Goal: Information Seeking & Learning: Learn about a topic

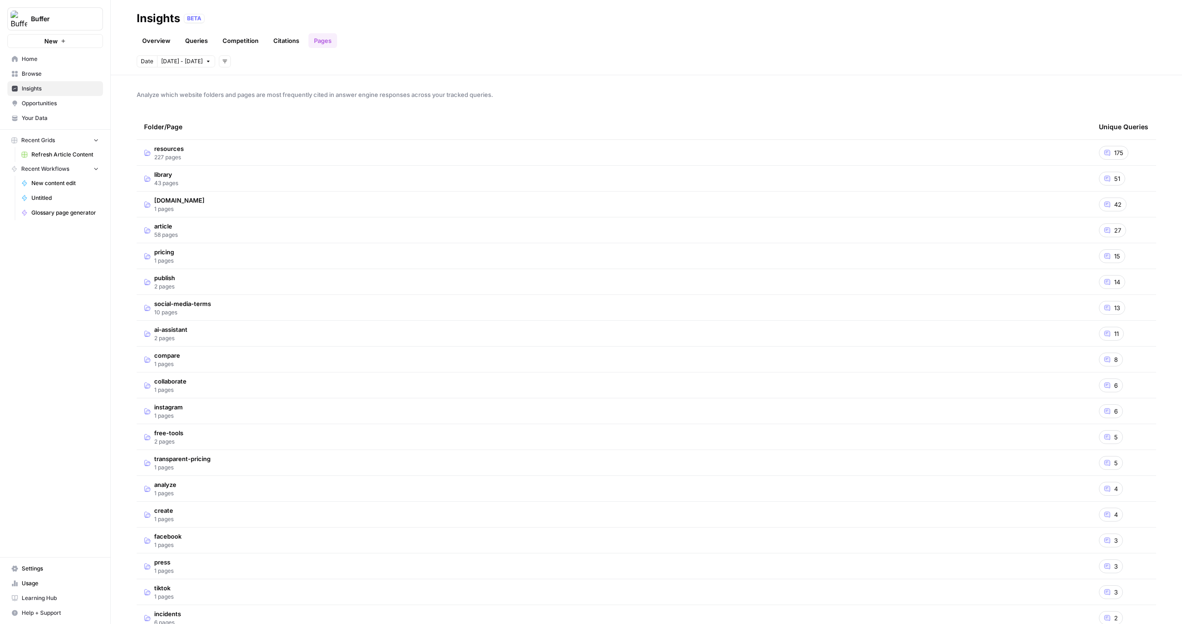
click at [194, 42] on link "Queries" at bounding box center [197, 40] width 34 height 15
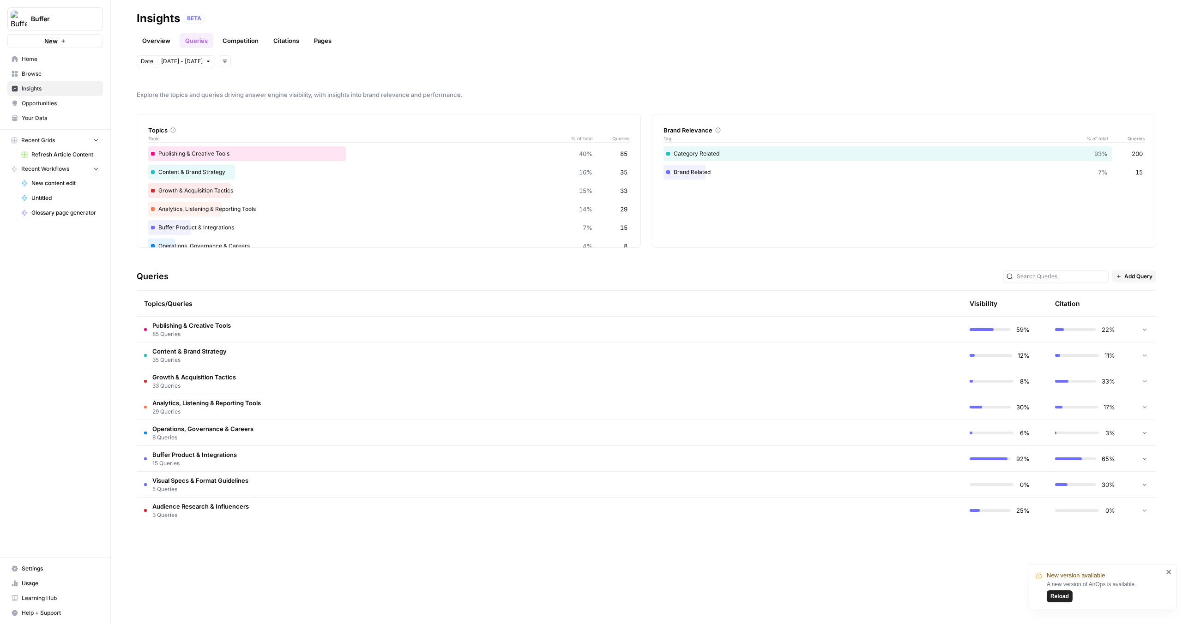
click at [259, 329] on td "Publishing & Creative Tools 85 Queries" at bounding box center [506, 329] width 738 height 25
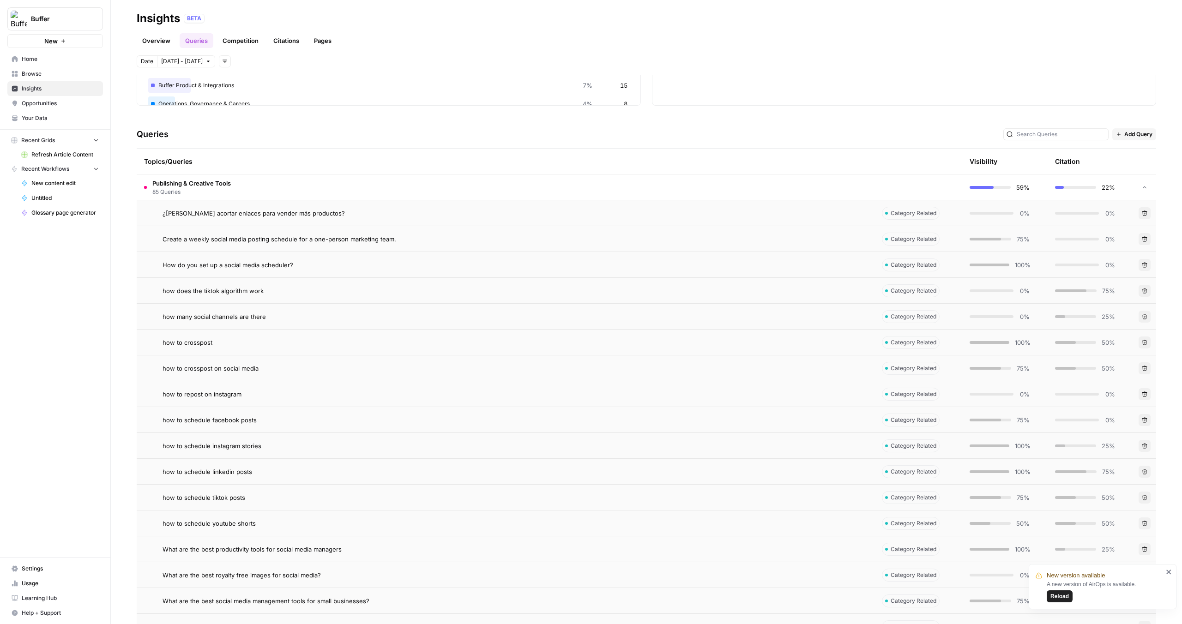
scroll to position [130, 0]
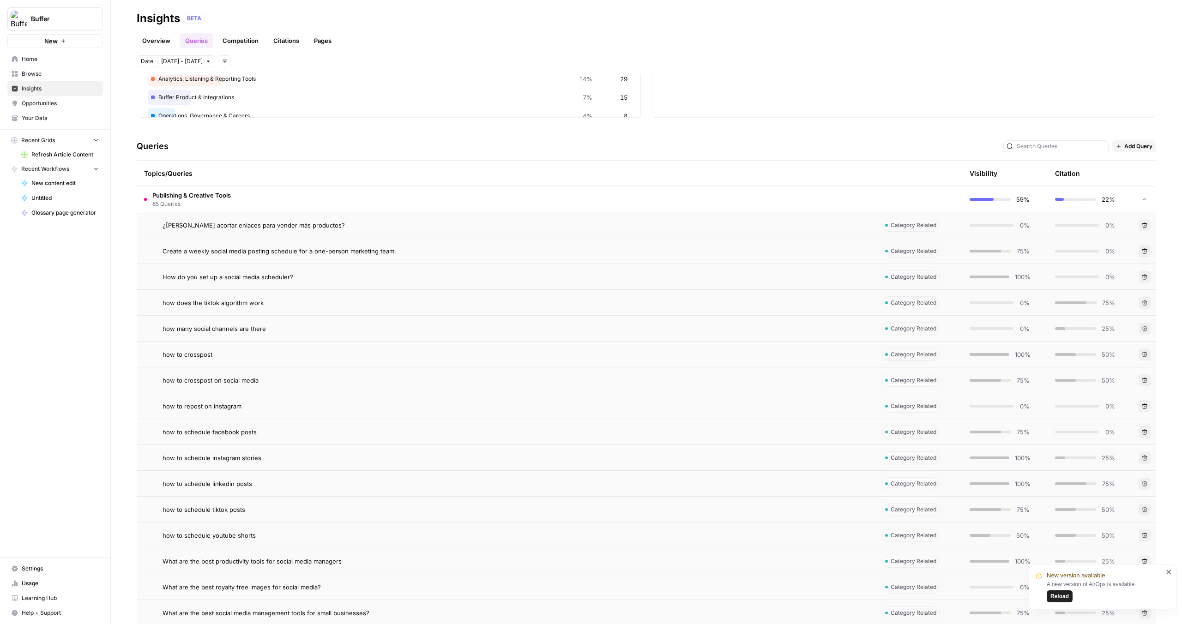
click at [255, 205] on td "Publishing & Creative Tools 85 Queries" at bounding box center [506, 198] width 738 height 25
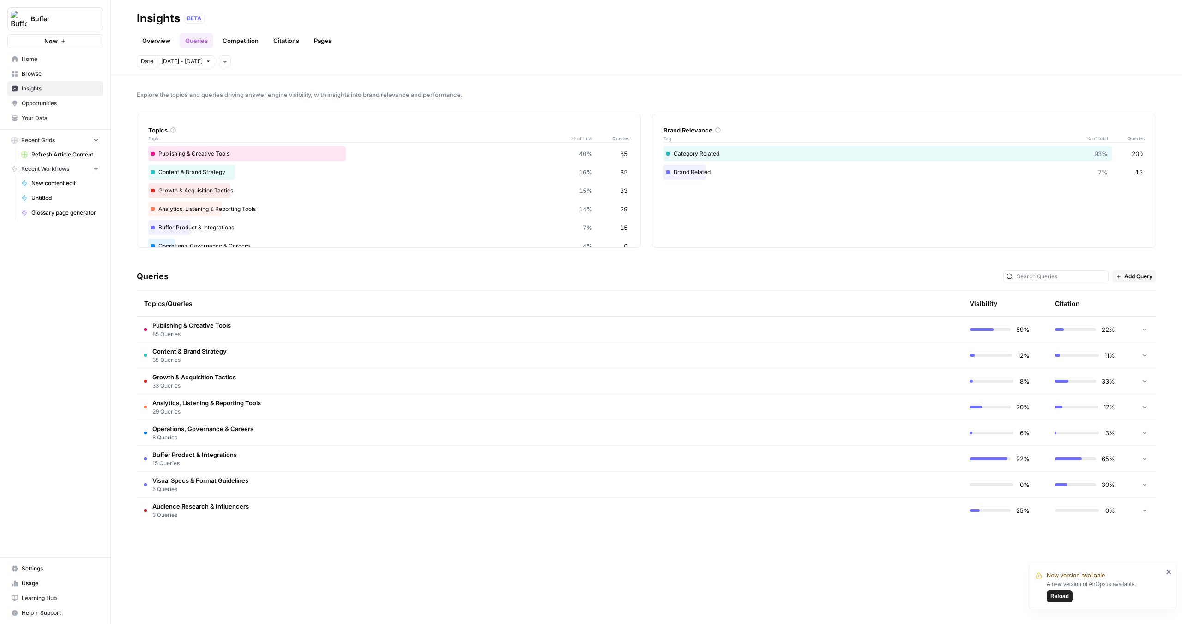
click at [306, 353] on td "Content & Brand Strategy 35 Queries" at bounding box center [506, 354] width 738 height 25
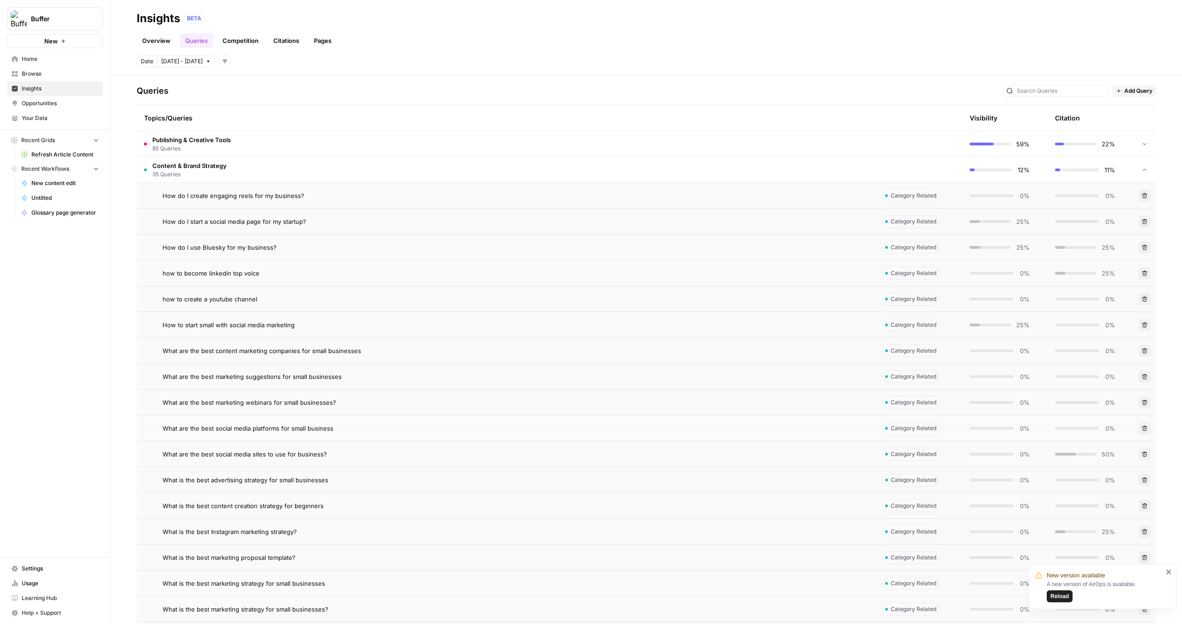
scroll to position [174, 0]
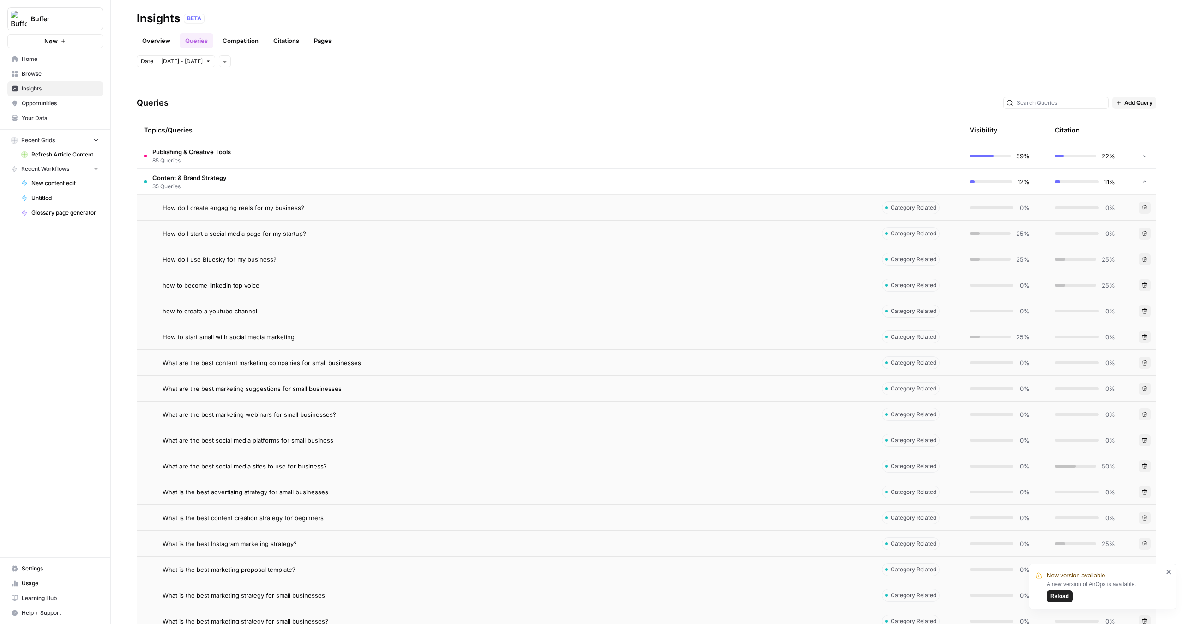
click at [260, 187] on td "Content & Brand Strategy 35 Queries" at bounding box center [506, 181] width 738 height 25
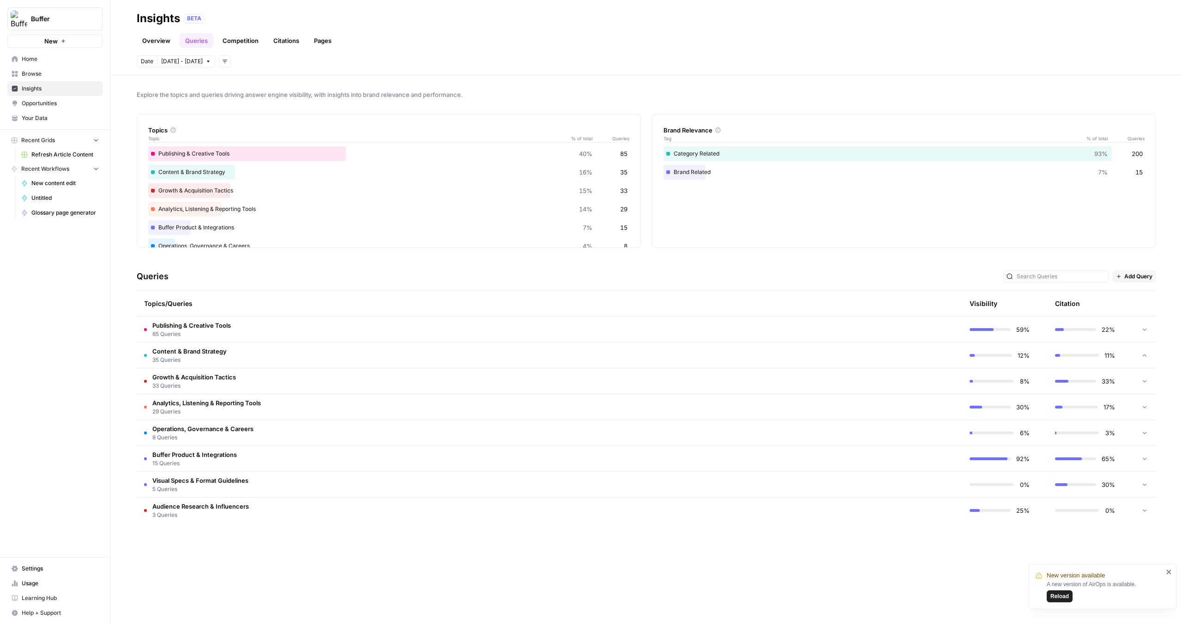
scroll to position [0, 0]
click at [261, 380] on td "Growth & Acquisition Tactics 33 Queries" at bounding box center [506, 380] width 738 height 25
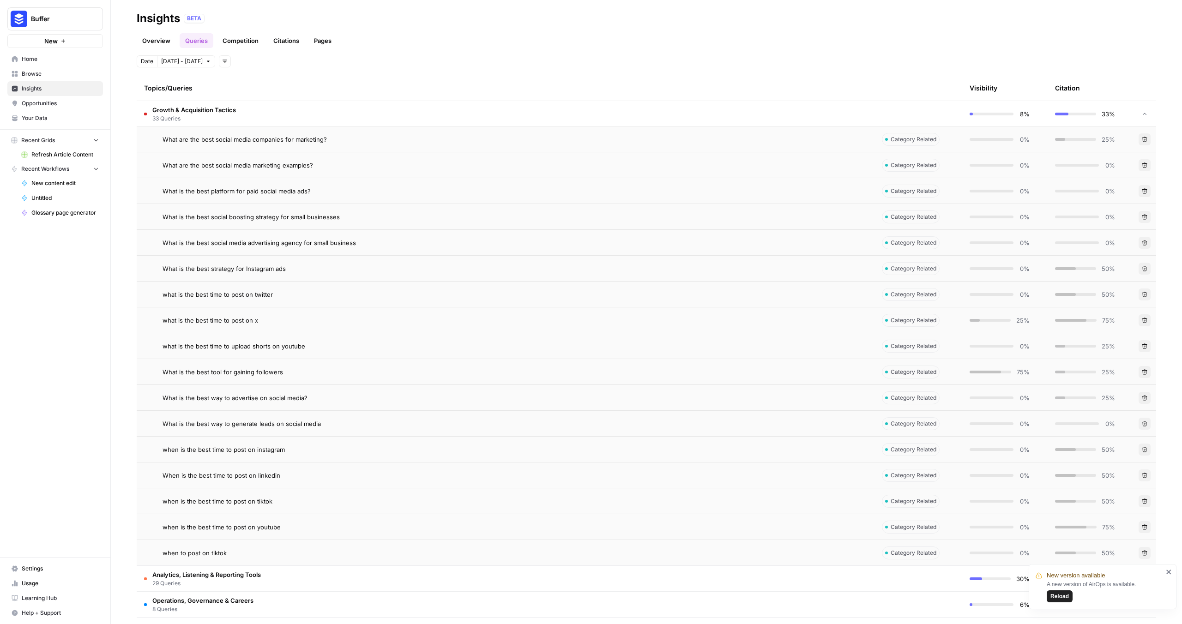
scroll to position [767, 0]
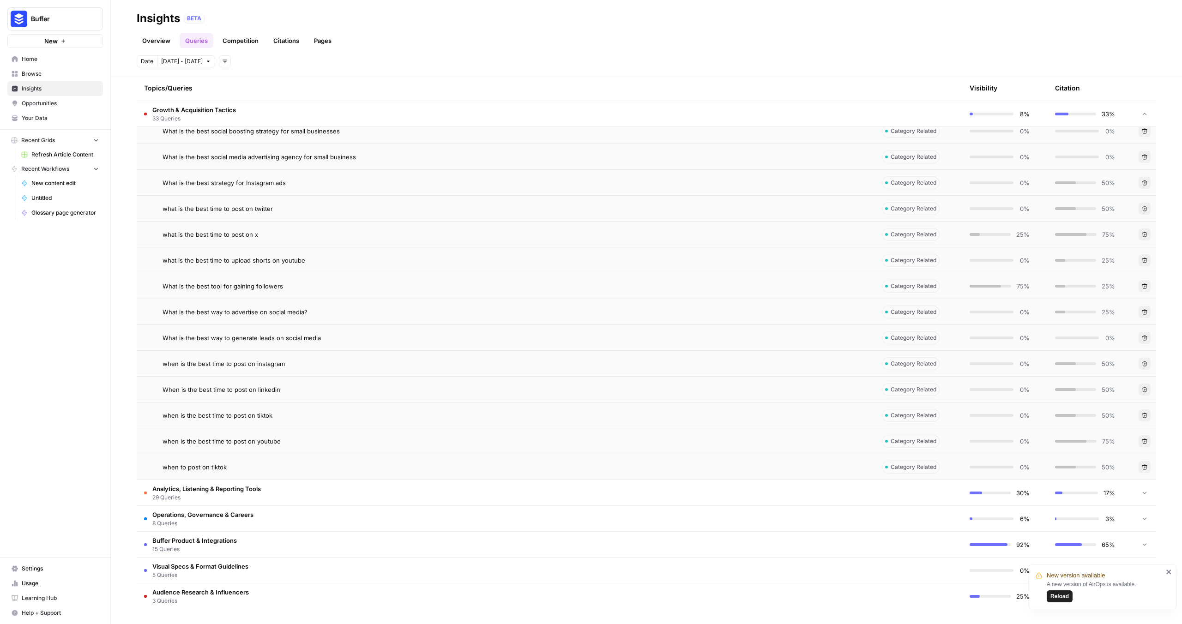
click at [293, 496] on td "Analytics, Listening & Reporting Tools 29 Queries" at bounding box center [506, 492] width 738 height 25
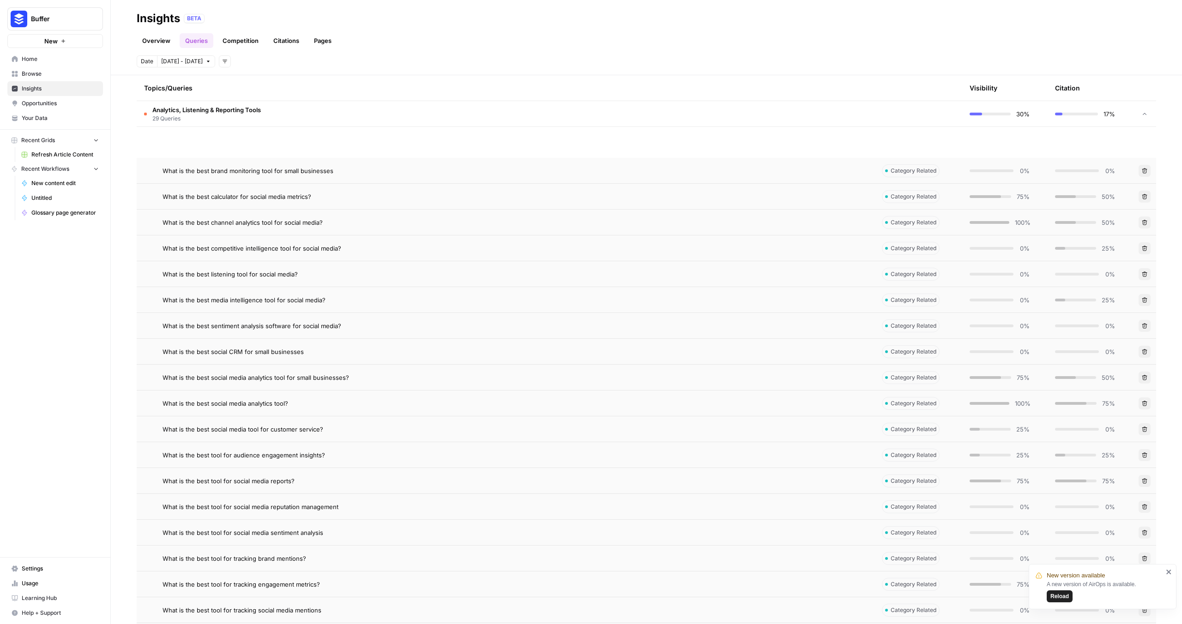
scroll to position [1517, 0]
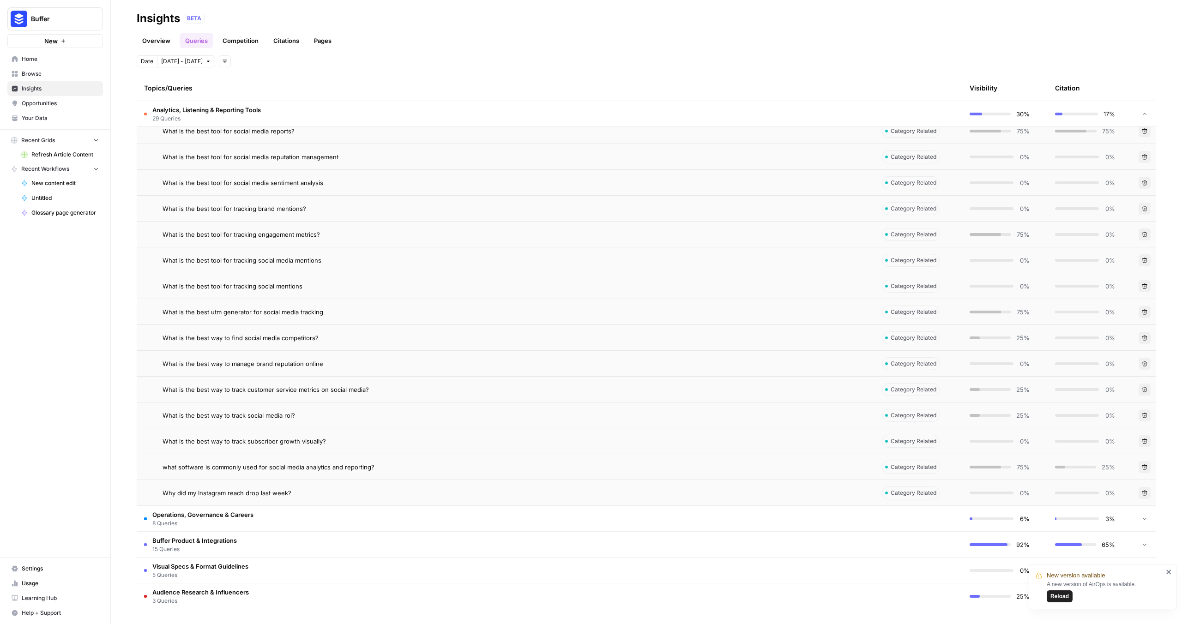
drag, startPoint x: 310, startPoint y: 524, endPoint x: 317, endPoint y: 518, distance: 8.8
click at [310, 524] on td "Operations, Governance & Careers 8 Queries" at bounding box center [506, 518] width 738 height 25
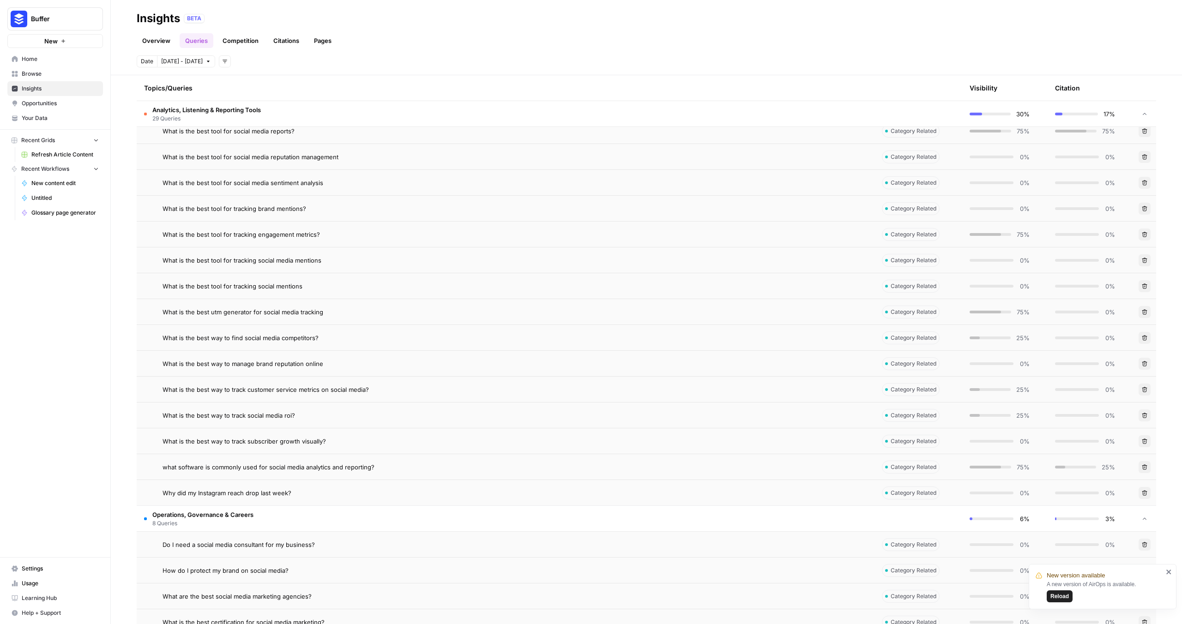
scroll to position [1724, 0]
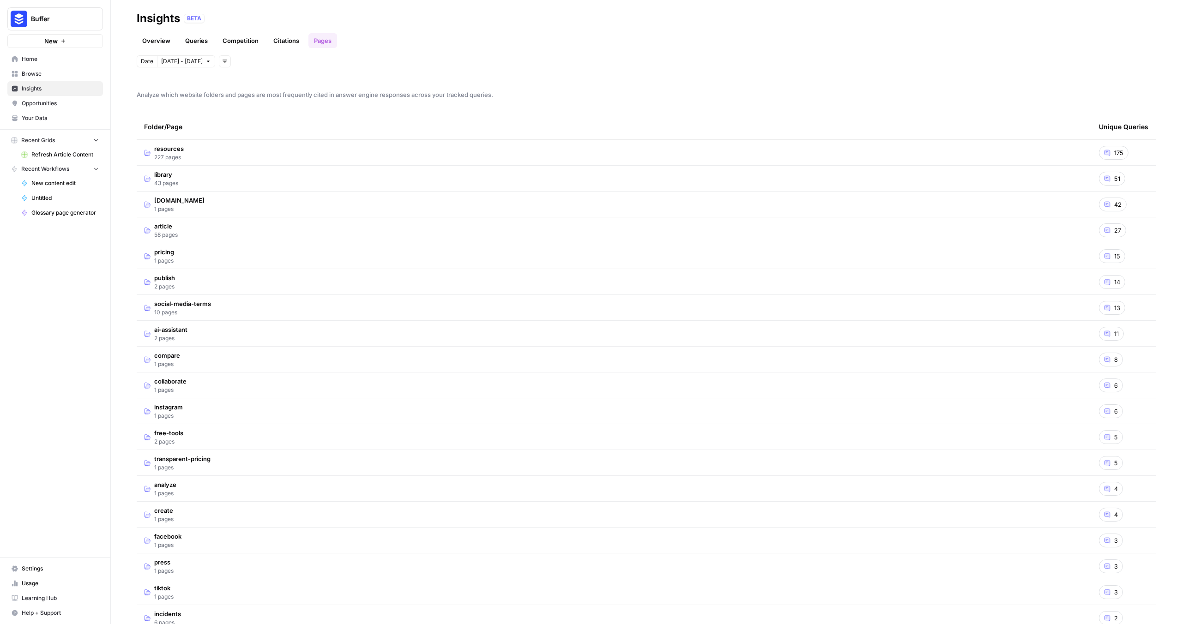
click at [212, 155] on td "resources 227 pages" at bounding box center [614, 152] width 955 height 25
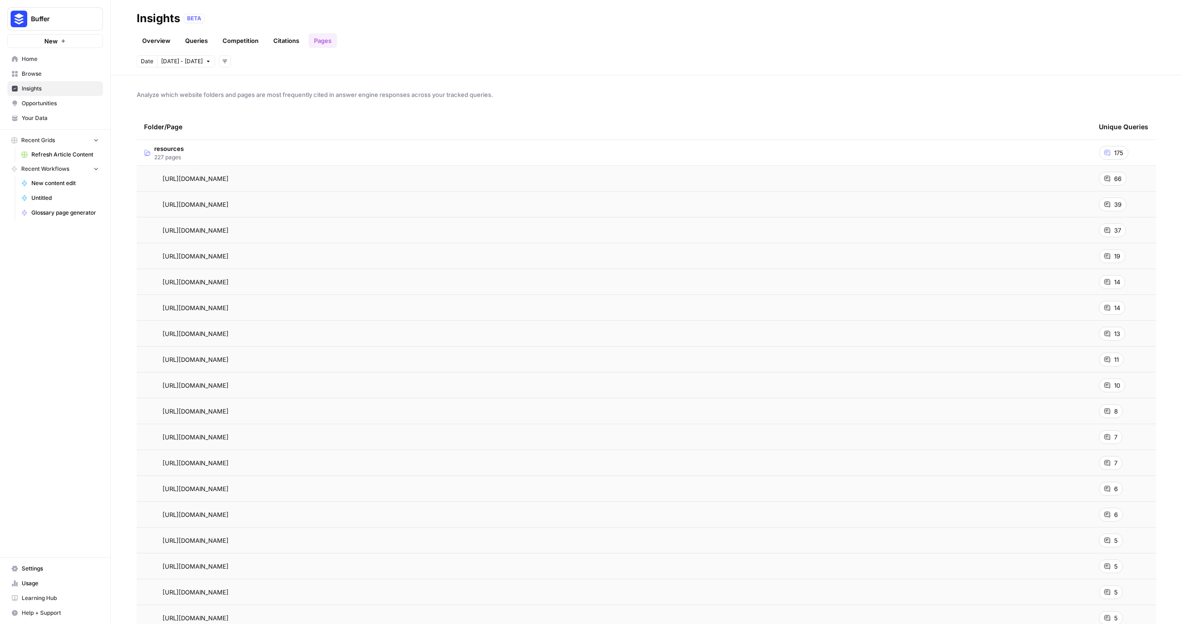
click at [1104, 180] on div "66" at bounding box center [1113, 179] width 28 height 14
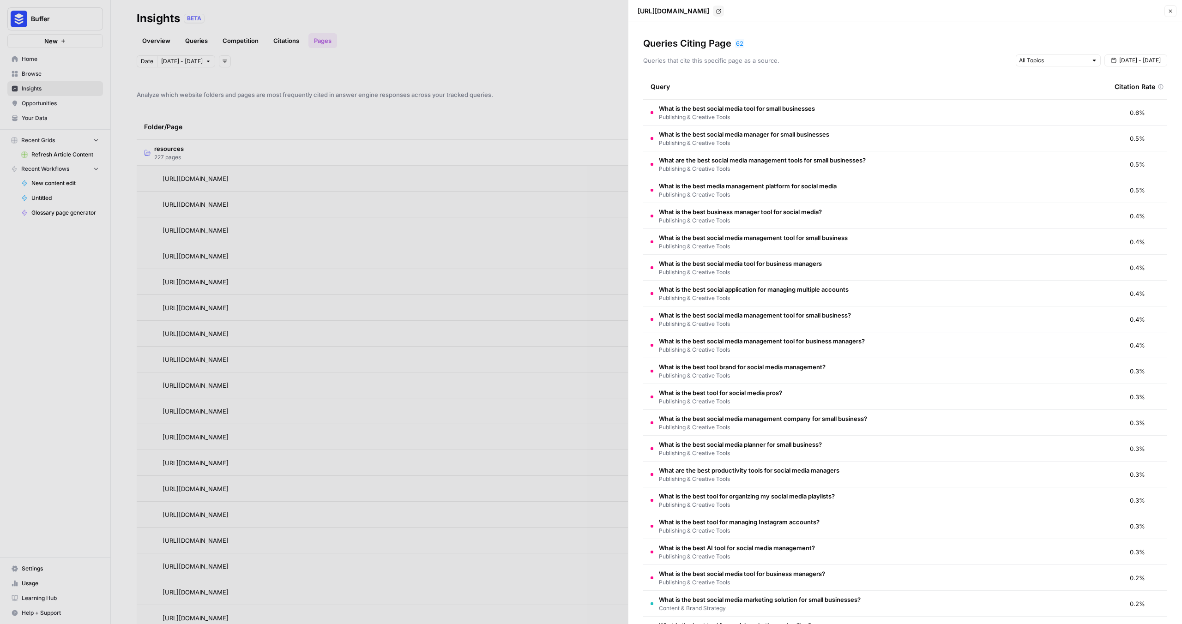
click at [445, 135] on div at bounding box center [591, 312] width 1182 height 624
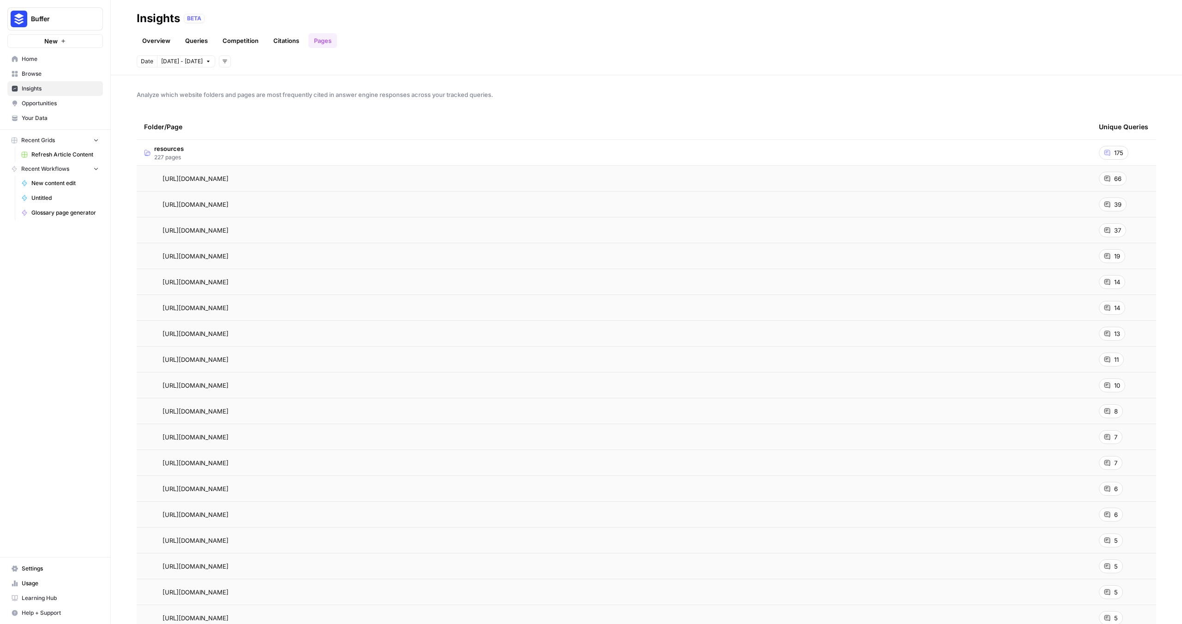
click at [1114, 256] on span "19" at bounding box center [1117, 256] width 6 height 9
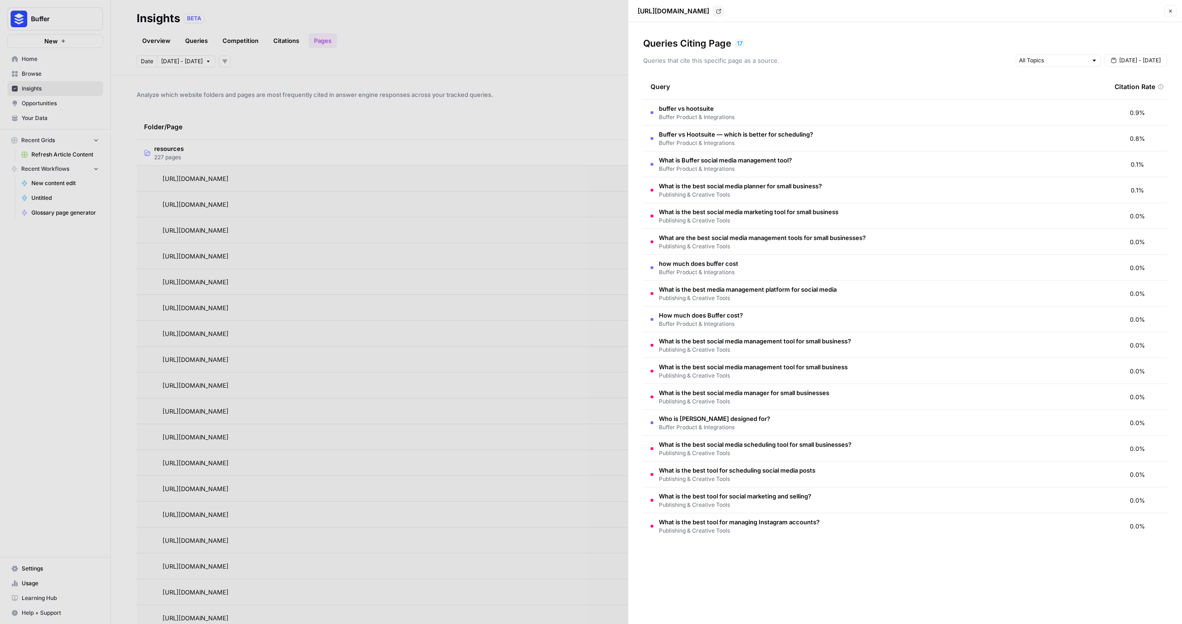
click at [362, 150] on div at bounding box center [591, 312] width 1182 height 624
